Goal: Task Accomplishment & Management: Manage account settings

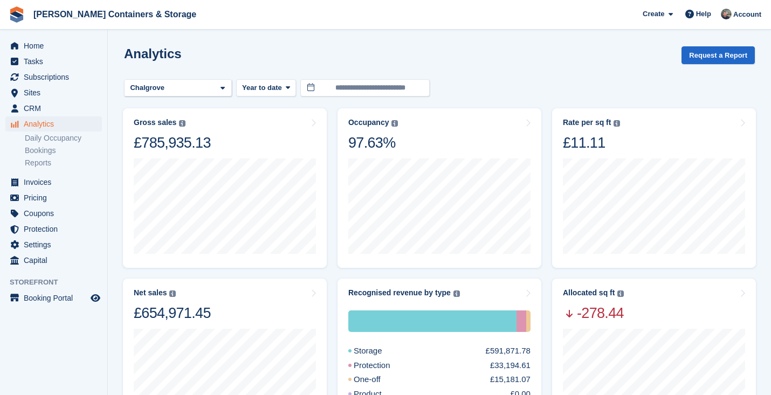
click at [66, 81] on span "Subscriptions" at bounding box center [56, 77] width 65 height 15
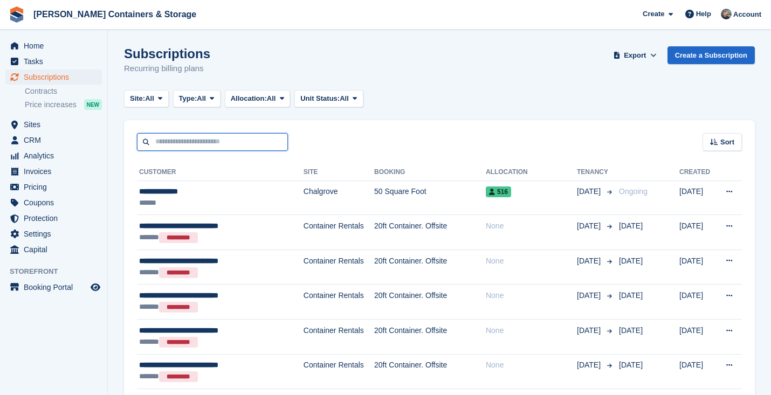
click at [151, 146] on input "text" at bounding box center [212, 142] width 151 height 18
type input "*******"
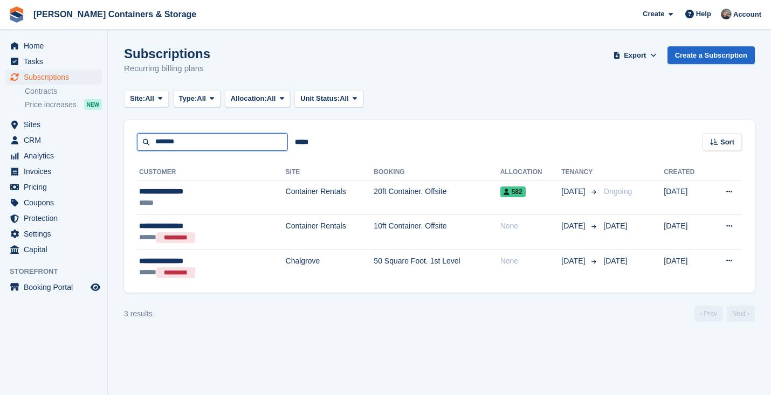
click at [151, 146] on input "*******" at bounding box center [212, 142] width 151 height 18
type input "******"
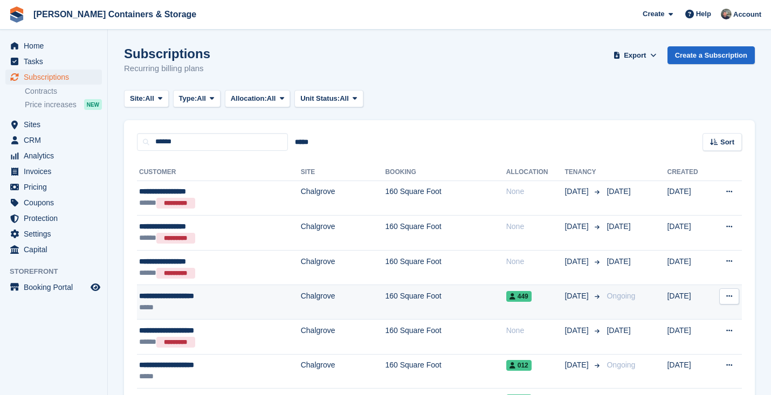
click at [385, 293] on td "160 Square Foot" at bounding box center [445, 302] width 121 height 35
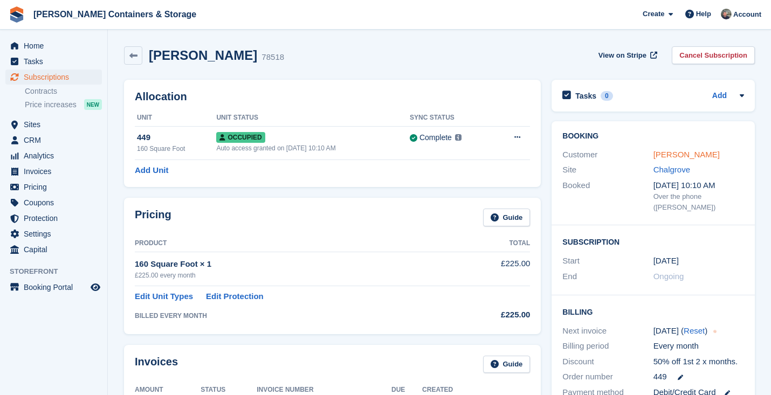
click at [672, 150] on link "Patricia Spanopoulos" at bounding box center [687, 154] width 66 height 9
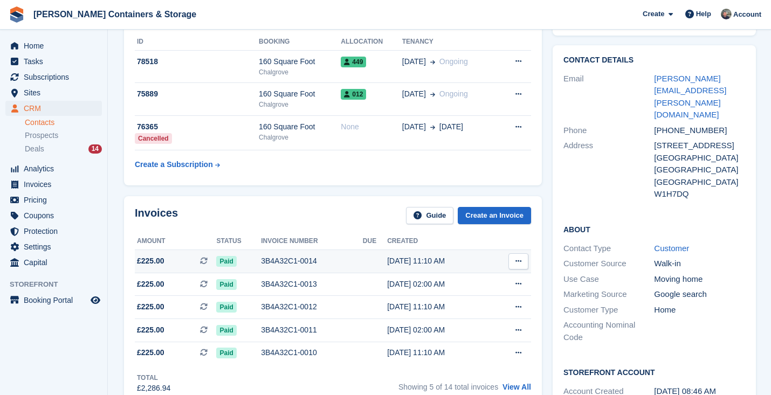
scroll to position [238, 0]
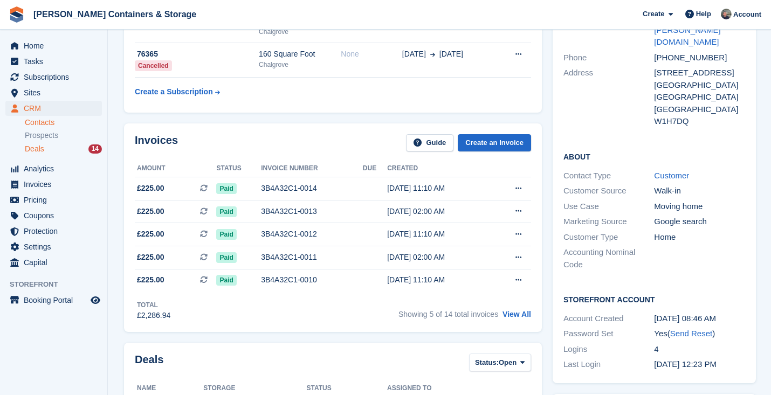
click at [46, 152] on div "Deals 14" at bounding box center [63, 149] width 77 height 10
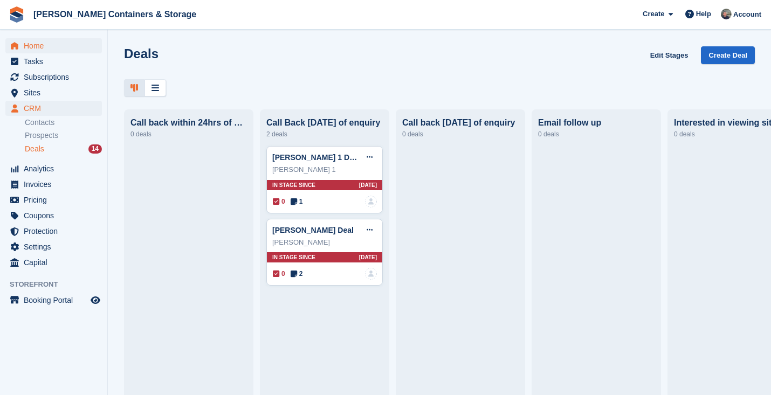
click at [52, 42] on span "Home" at bounding box center [56, 45] width 65 height 15
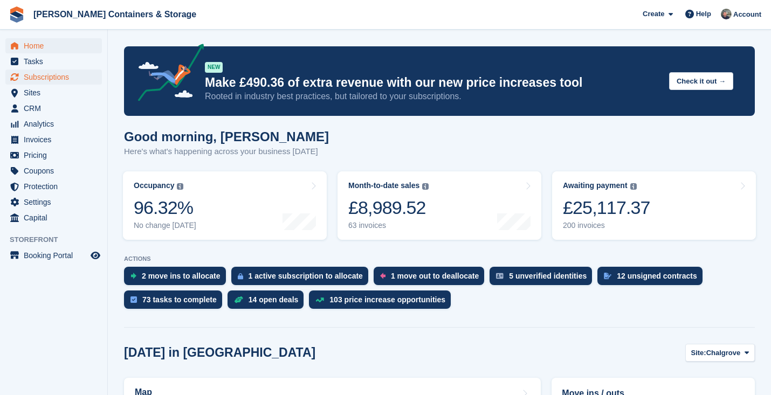
click at [74, 71] on span "Subscriptions" at bounding box center [56, 77] width 65 height 15
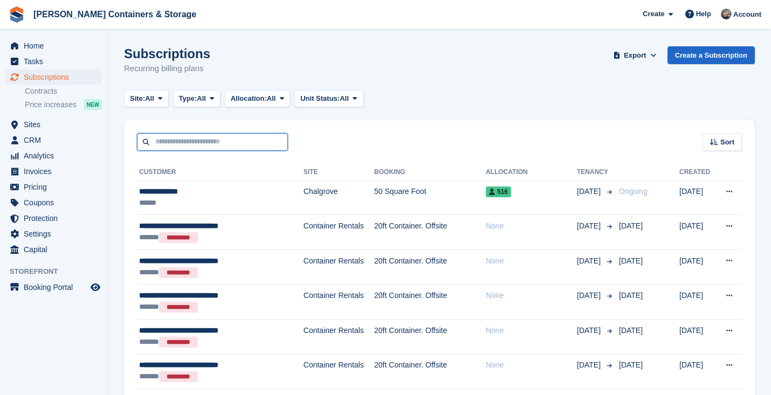
click at [252, 147] on input "text" at bounding box center [212, 142] width 151 height 18
type input "*******"
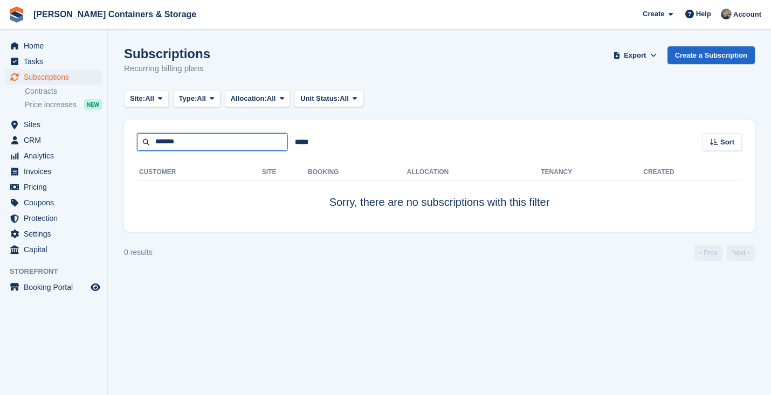
click at [252, 147] on input "*******" at bounding box center [212, 142] width 151 height 18
type input "*****"
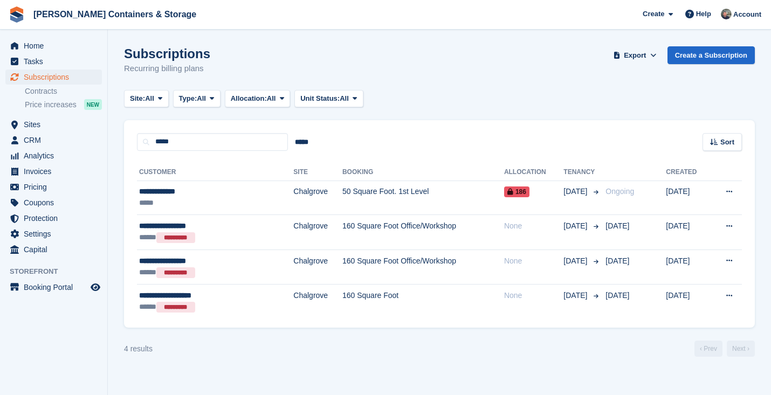
click at [342, 207] on td "50 Square Foot. 1st Level" at bounding box center [423, 198] width 162 height 35
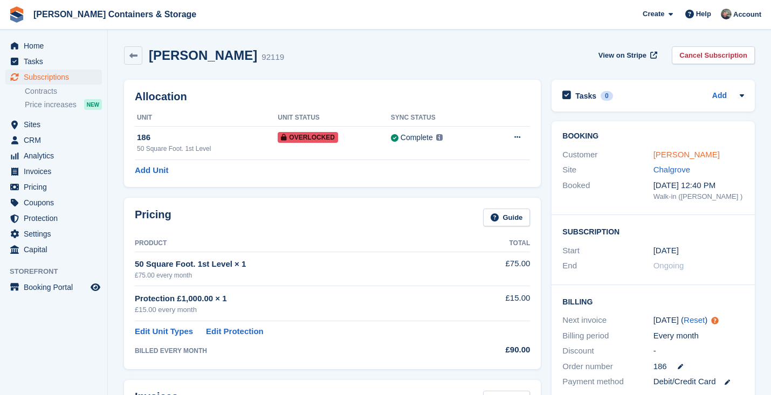
click at [674, 153] on link "[PERSON_NAME]" at bounding box center [687, 154] width 66 height 9
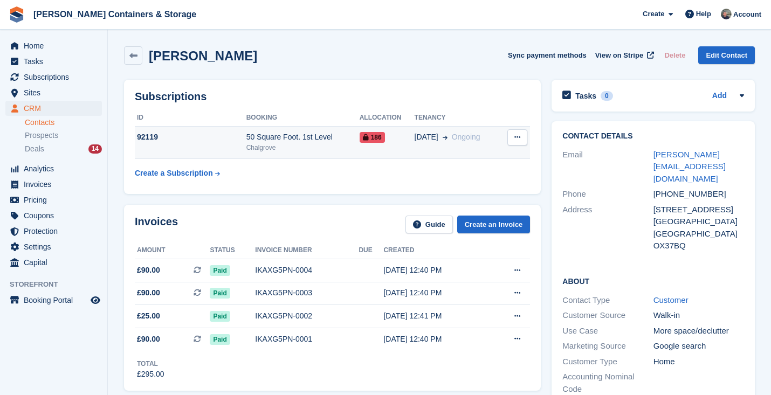
click at [438, 133] on span at bounding box center [442, 137] width 9 height 11
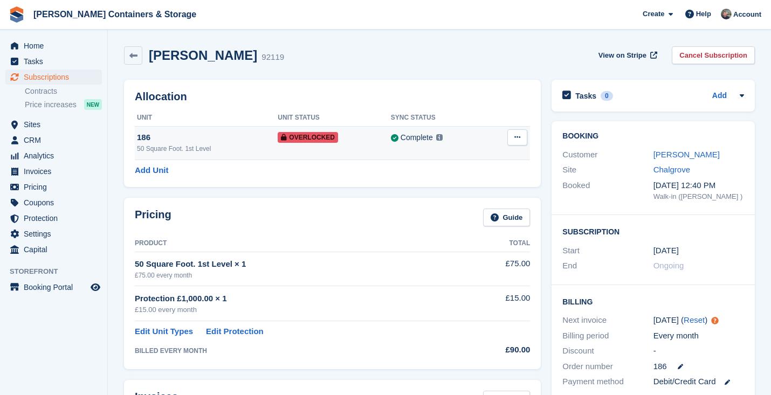
click at [517, 138] on icon at bounding box center [517, 137] width 6 height 7
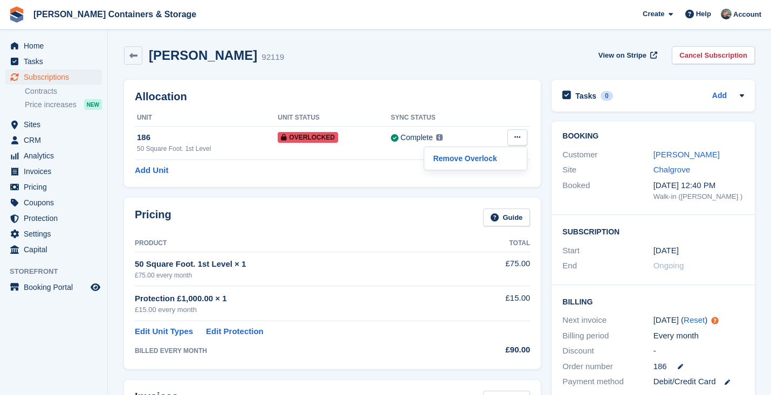
click at [514, 88] on div "Allocation Unit Unit Status Sync Status 186 50 Square Foot. 1st Level Overlocke…" at bounding box center [332, 133] width 417 height 107
click at [684, 158] on link "Sarah Spencer" at bounding box center [687, 154] width 66 height 9
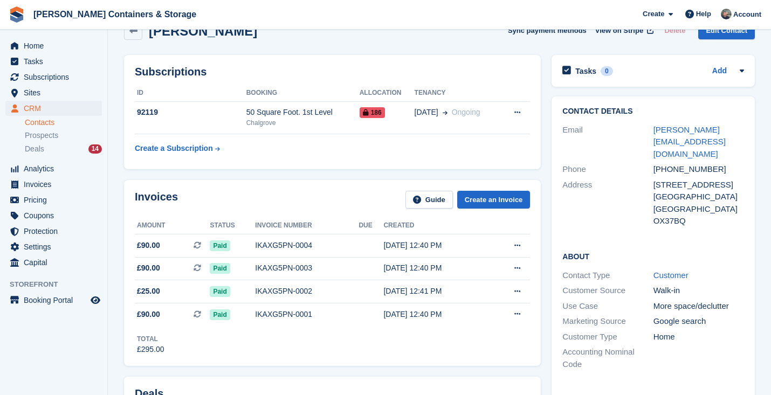
scroll to position [87, 0]
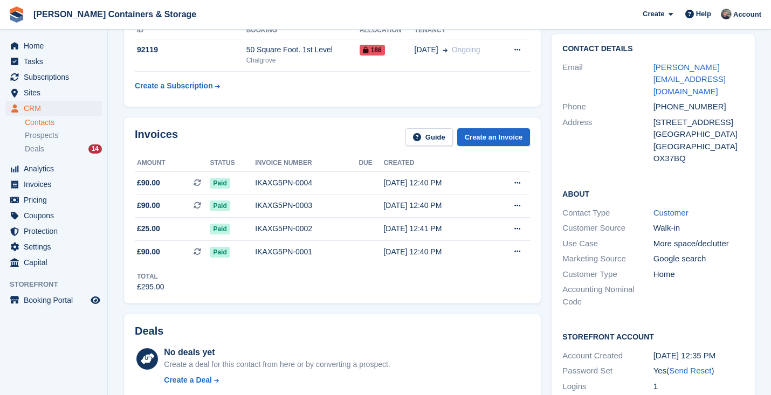
click at [568, 284] on div "Accounting Nominal Code" at bounding box center [607, 296] width 91 height 24
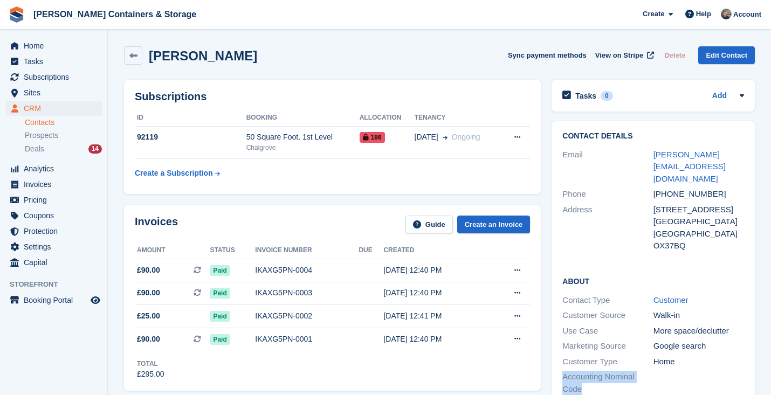
scroll to position [0, 0]
click at [65, 47] on span "Home" at bounding box center [56, 45] width 65 height 15
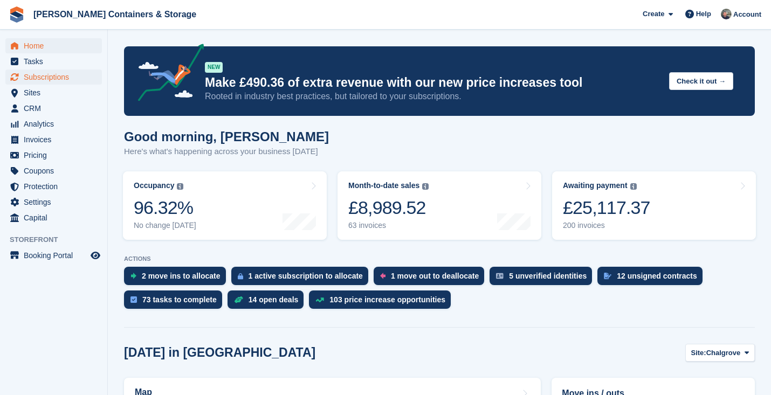
click at [36, 81] on span "Subscriptions" at bounding box center [56, 77] width 65 height 15
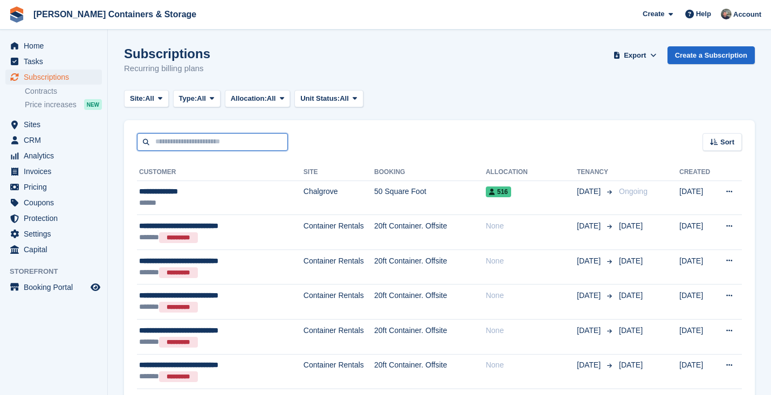
click at [212, 139] on input "text" at bounding box center [212, 142] width 151 height 18
type input "******"
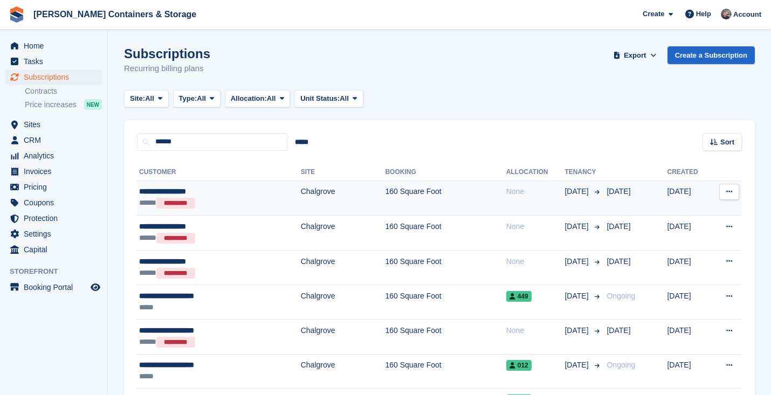
click at [226, 200] on div "***** *********" at bounding box center [196, 203] width 115 height 12
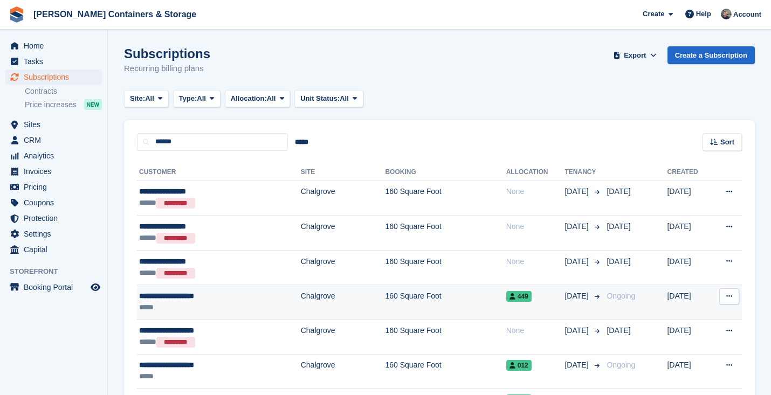
click at [235, 293] on div "**********" at bounding box center [196, 296] width 115 height 11
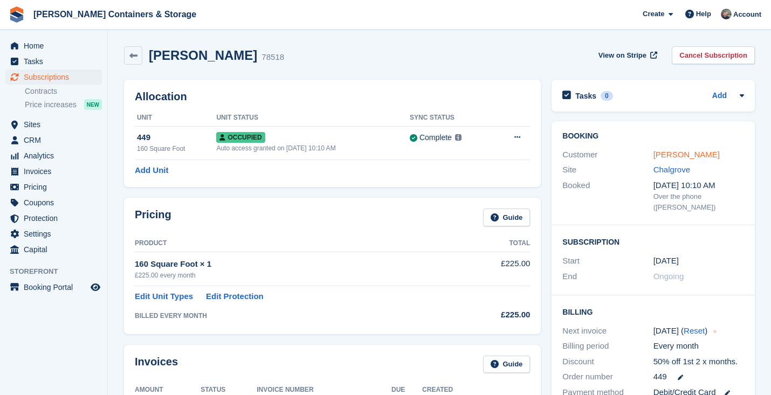
click at [688, 154] on link "[PERSON_NAME]" at bounding box center [687, 154] width 66 height 9
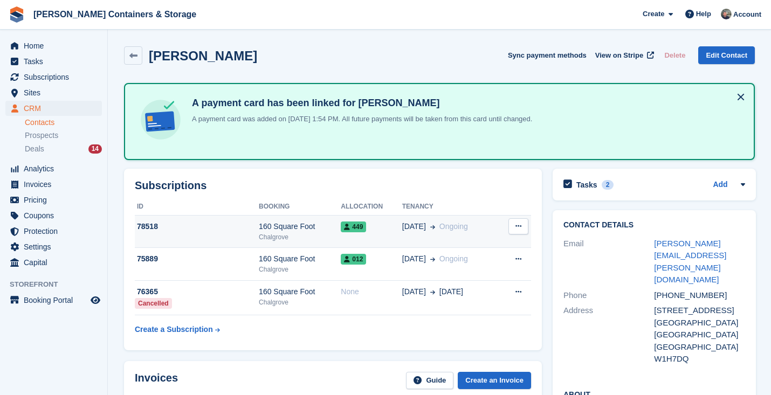
click at [347, 235] on td "449" at bounding box center [371, 231] width 61 height 33
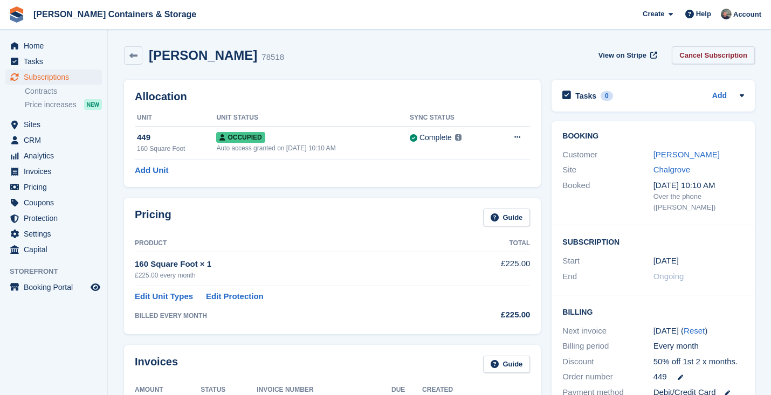
click at [698, 56] on link "Cancel Subscription" at bounding box center [713, 55] width 83 height 18
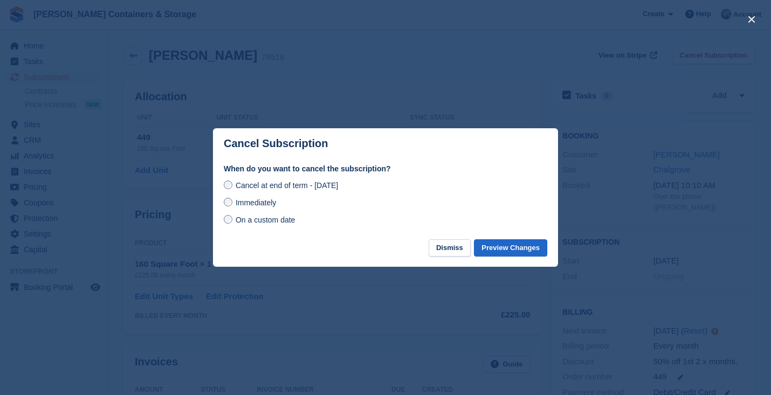
click at [249, 201] on span "Immediately" at bounding box center [256, 202] width 40 height 9
click at [537, 245] on button "Preview Changes" at bounding box center [510, 248] width 73 height 18
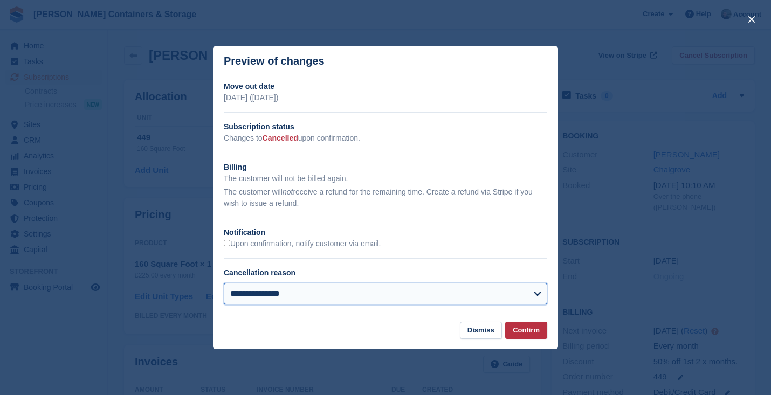
select select "**********"
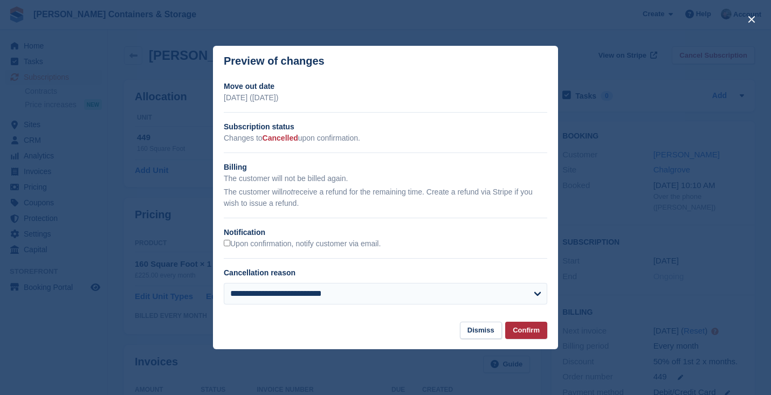
click at [521, 331] on button "Confirm" at bounding box center [526, 331] width 42 height 18
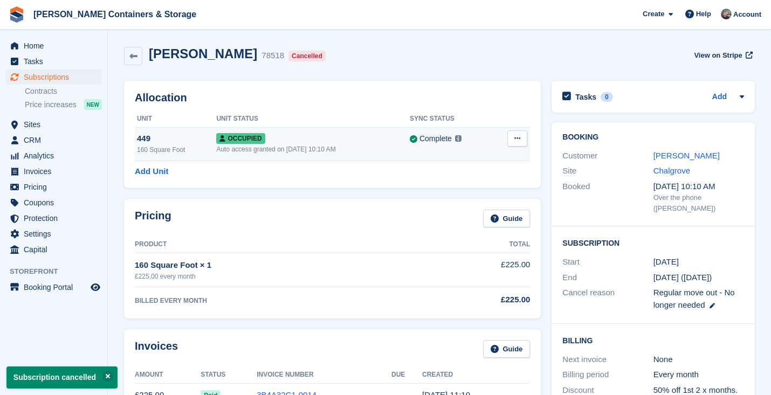
click at [521, 146] on button at bounding box center [517, 138] width 20 height 16
click at [490, 179] on p "Deallocate" at bounding box center [476, 183] width 94 height 14
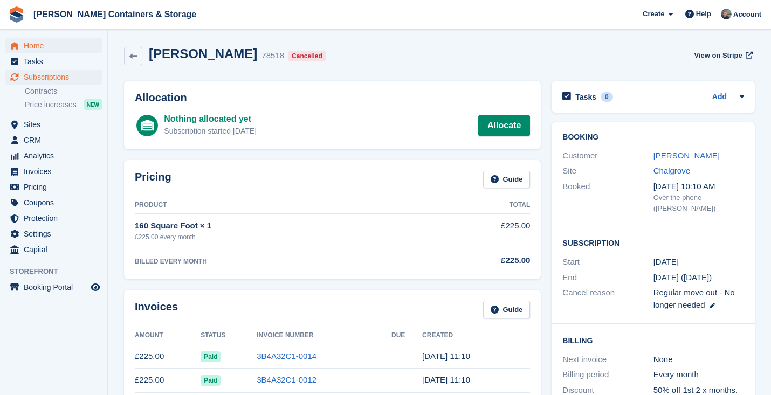
click at [64, 43] on span "Home" at bounding box center [56, 45] width 65 height 15
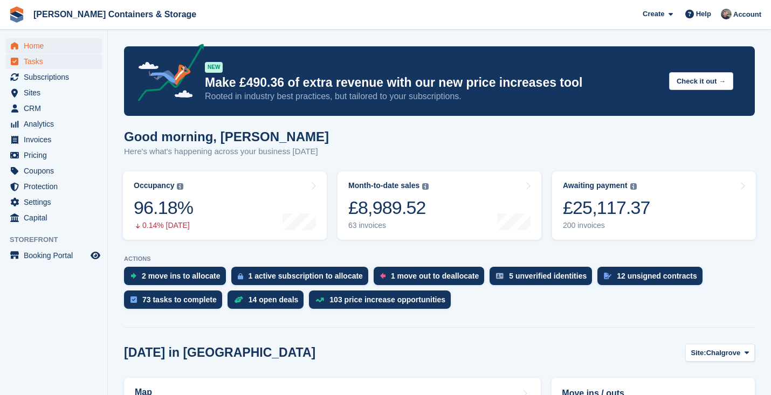
click at [39, 61] on span "Tasks" at bounding box center [56, 61] width 65 height 15
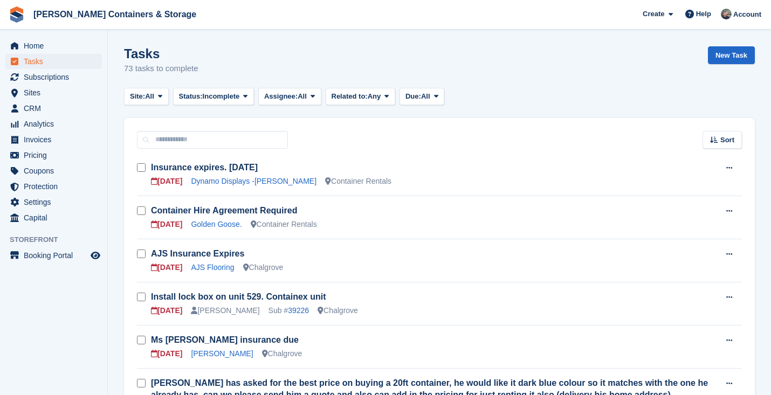
click at [37, 43] on span "Home" at bounding box center [56, 45] width 65 height 15
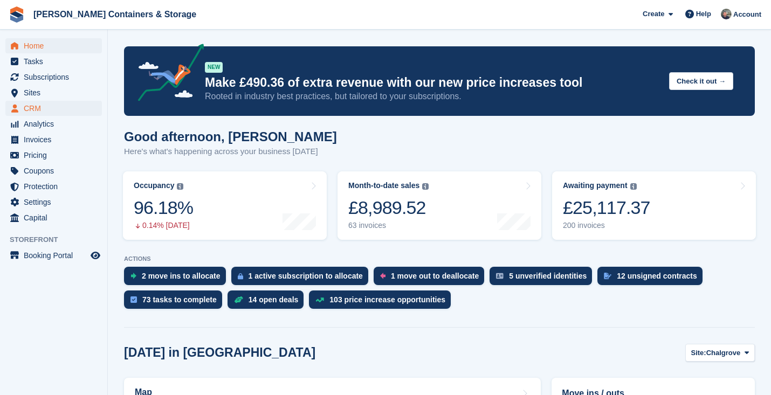
click at [38, 107] on span "CRM" at bounding box center [56, 108] width 65 height 15
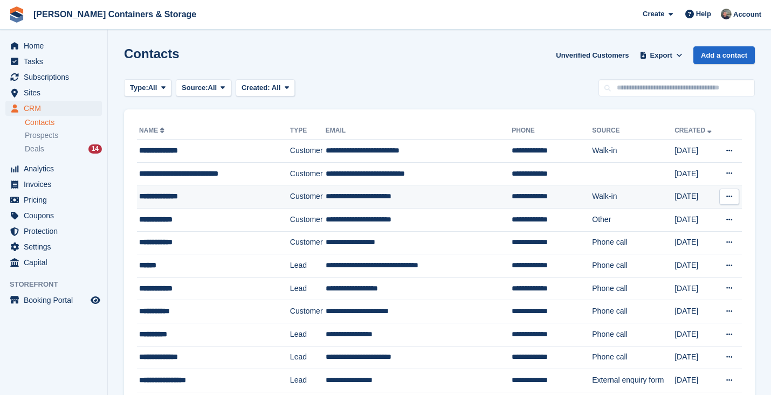
click at [215, 192] on div "**********" at bounding box center [208, 196] width 139 height 11
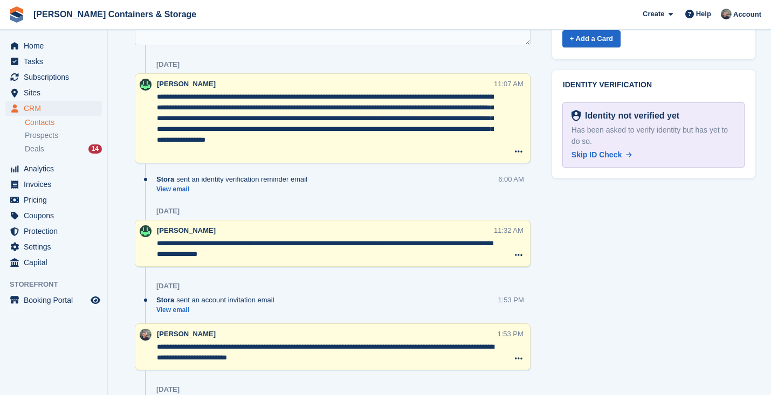
scroll to position [132, 0]
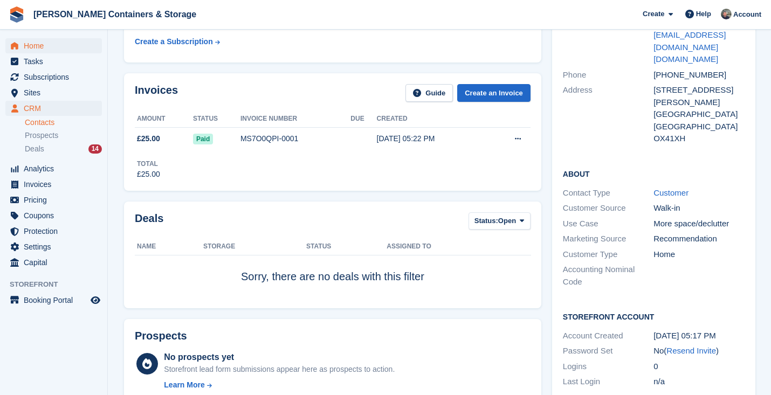
click at [56, 53] on span "Home" at bounding box center [56, 45] width 65 height 15
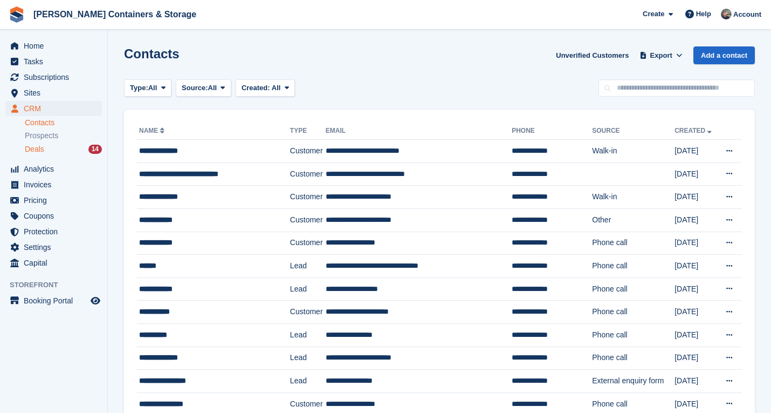
click at [45, 148] on div "Deals 14" at bounding box center [63, 149] width 77 height 10
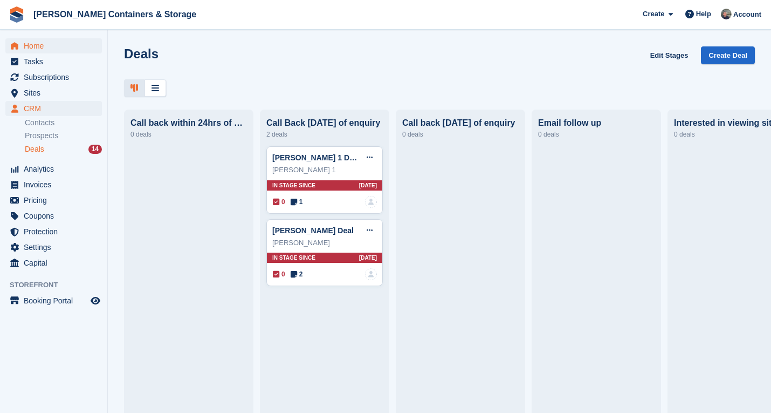
click at [43, 47] on span "Home" at bounding box center [56, 45] width 65 height 15
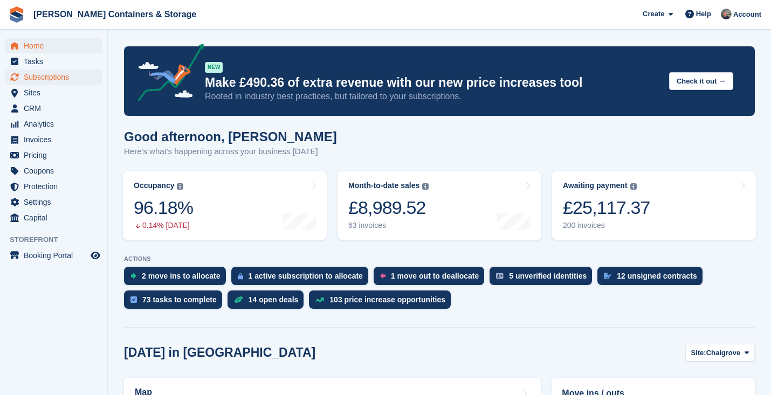
click at [51, 79] on span "Subscriptions" at bounding box center [56, 77] width 65 height 15
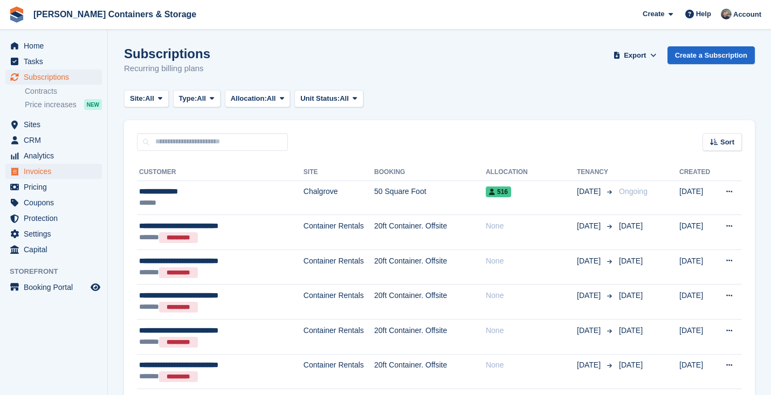
click at [56, 169] on span "Invoices" at bounding box center [56, 171] width 65 height 15
click at [42, 168] on span "Invoices" at bounding box center [56, 171] width 65 height 15
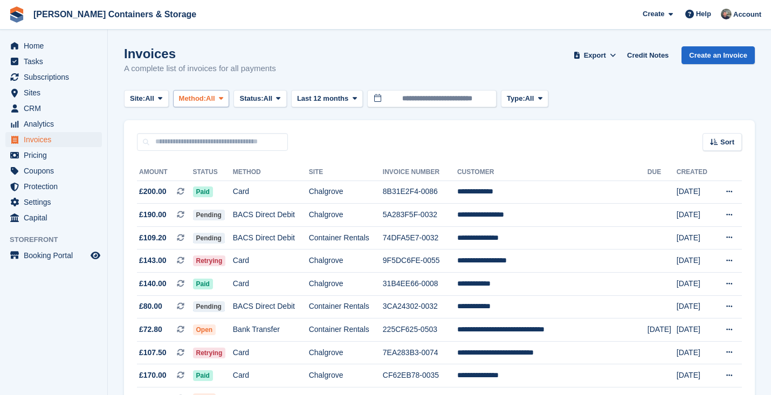
click at [215, 99] on span "All" at bounding box center [210, 98] width 9 height 11
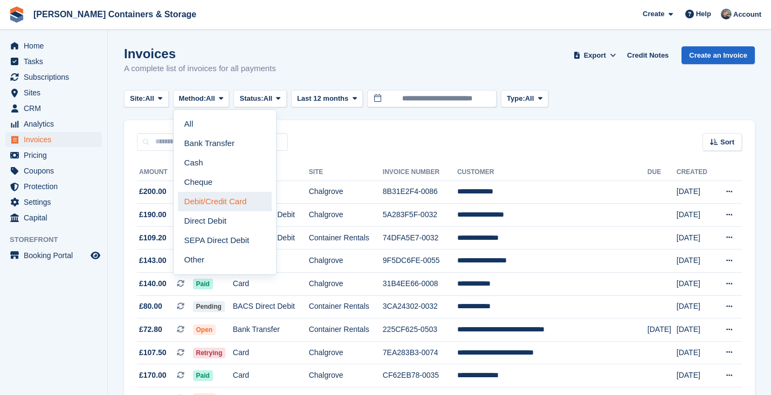
click at [218, 198] on link "Debit/Credit Card" at bounding box center [225, 201] width 94 height 19
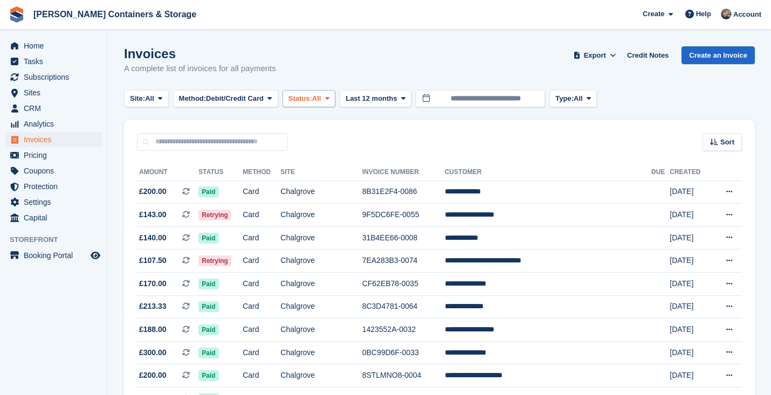
click at [324, 91] on button "Status: All" at bounding box center [309, 99] width 53 height 18
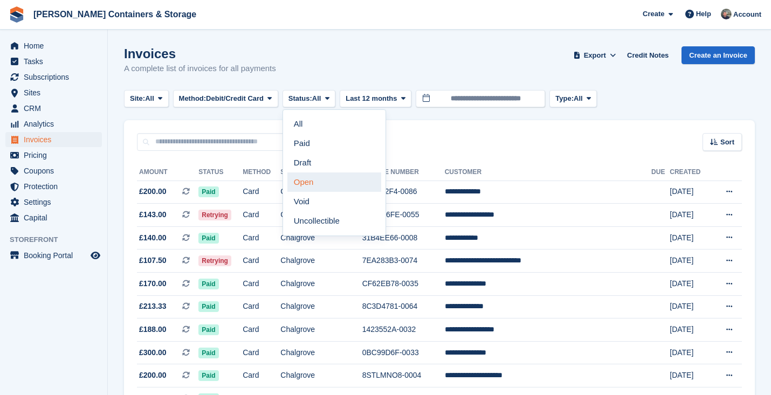
click at [348, 181] on link "Open" at bounding box center [334, 182] width 94 height 19
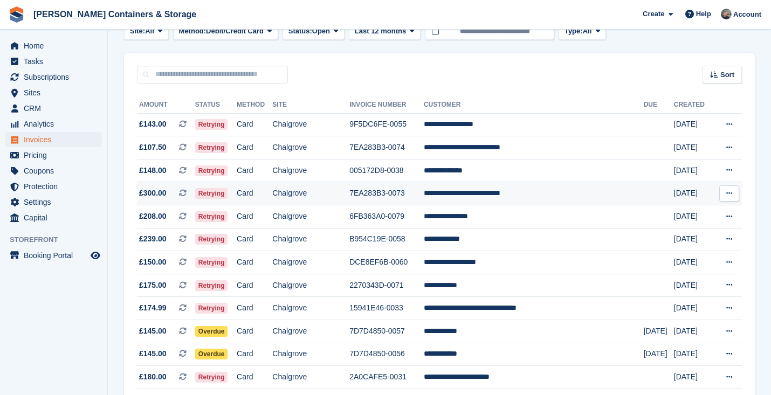
scroll to position [107, 0]
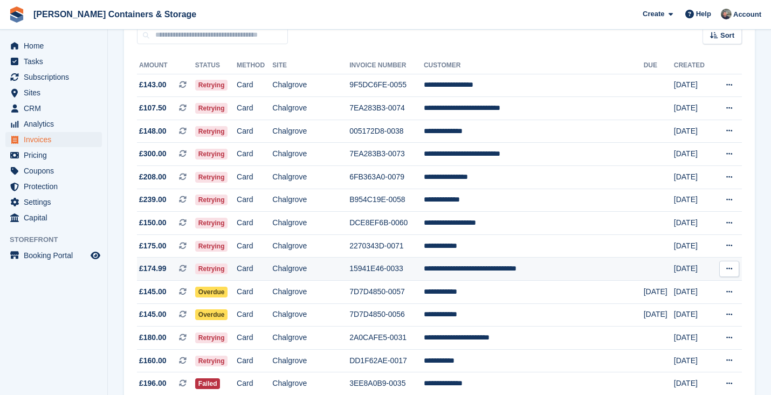
click at [349, 281] on td "Chalgrove" at bounding box center [310, 269] width 77 height 23
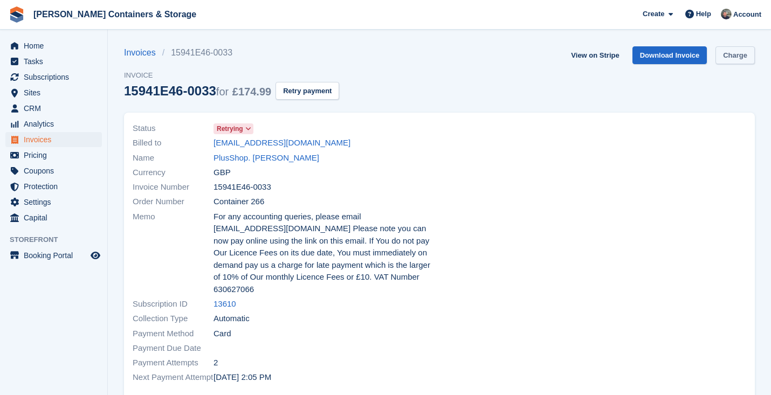
click at [742, 49] on link "Charge" at bounding box center [735, 55] width 39 height 18
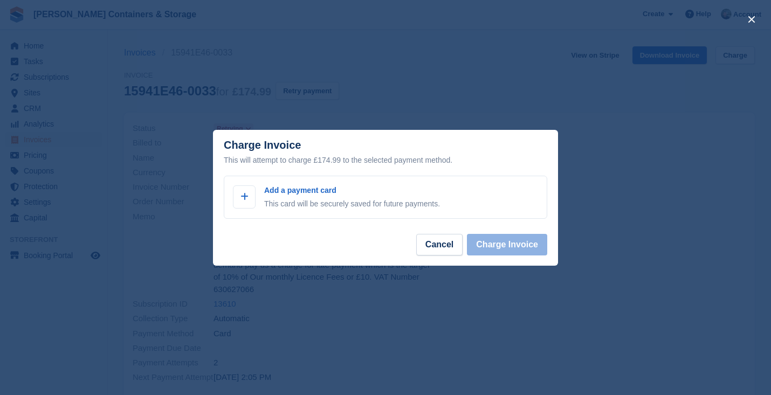
click at [441, 262] on footer "Cancel Charge Invoice" at bounding box center [385, 249] width 345 height 34
click at [443, 249] on button "Cancel" at bounding box center [439, 245] width 46 height 22
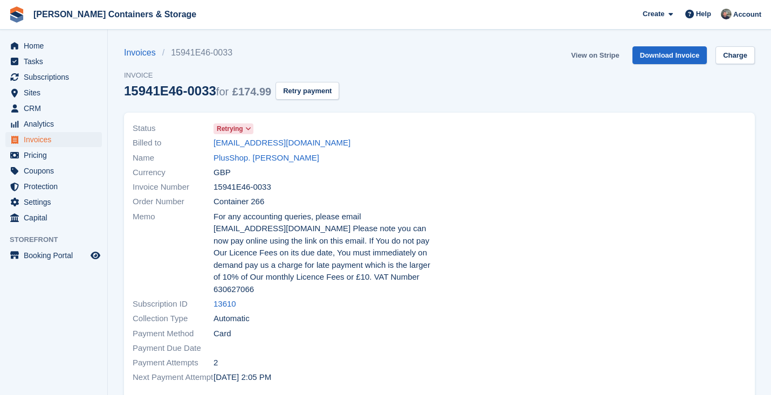
click at [585, 51] on link "View on Stripe" at bounding box center [595, 55] width 57 height 18
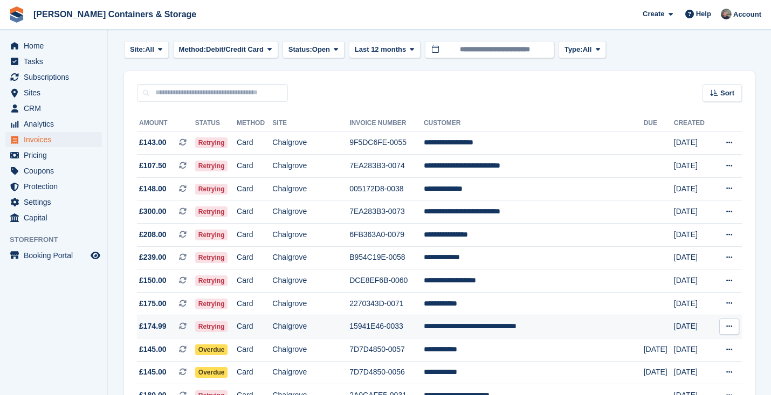
scroll to position [48, 0]
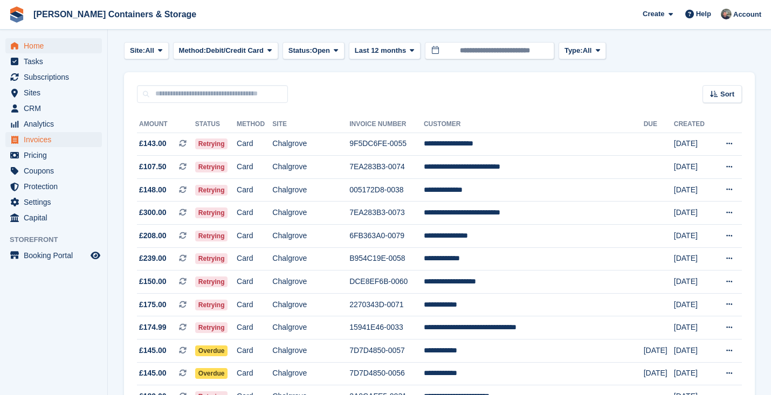
click at [54, 51] on span "Home" at bounding box center [56, 45] width 65 height 15
